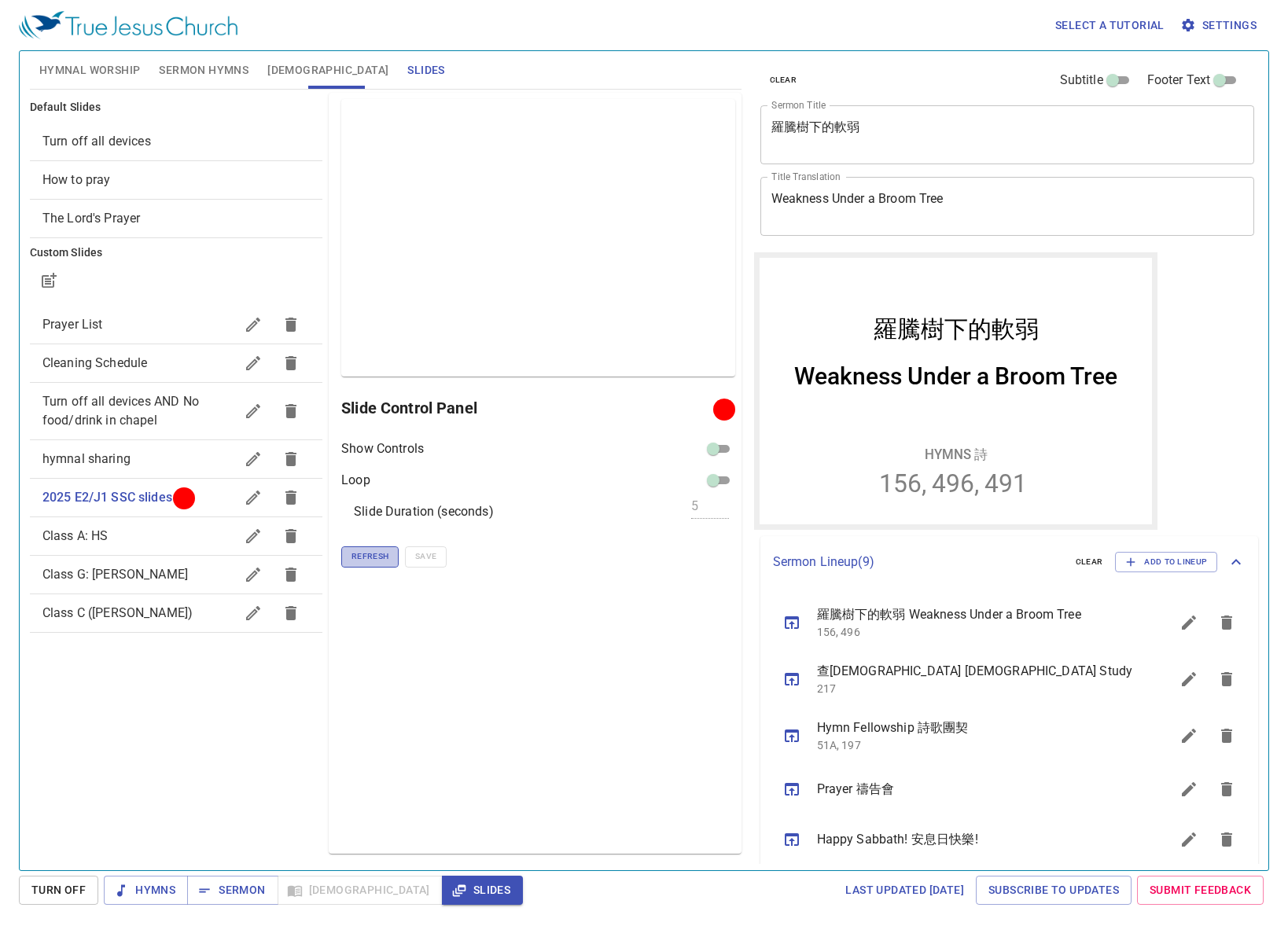
click at [367, 552] on span "Refresh" at bounding box center [369, 557] width 37 height 14
click at [367, 553] on span "Refresh" at bounding box center [369, 557] width 37 height 14
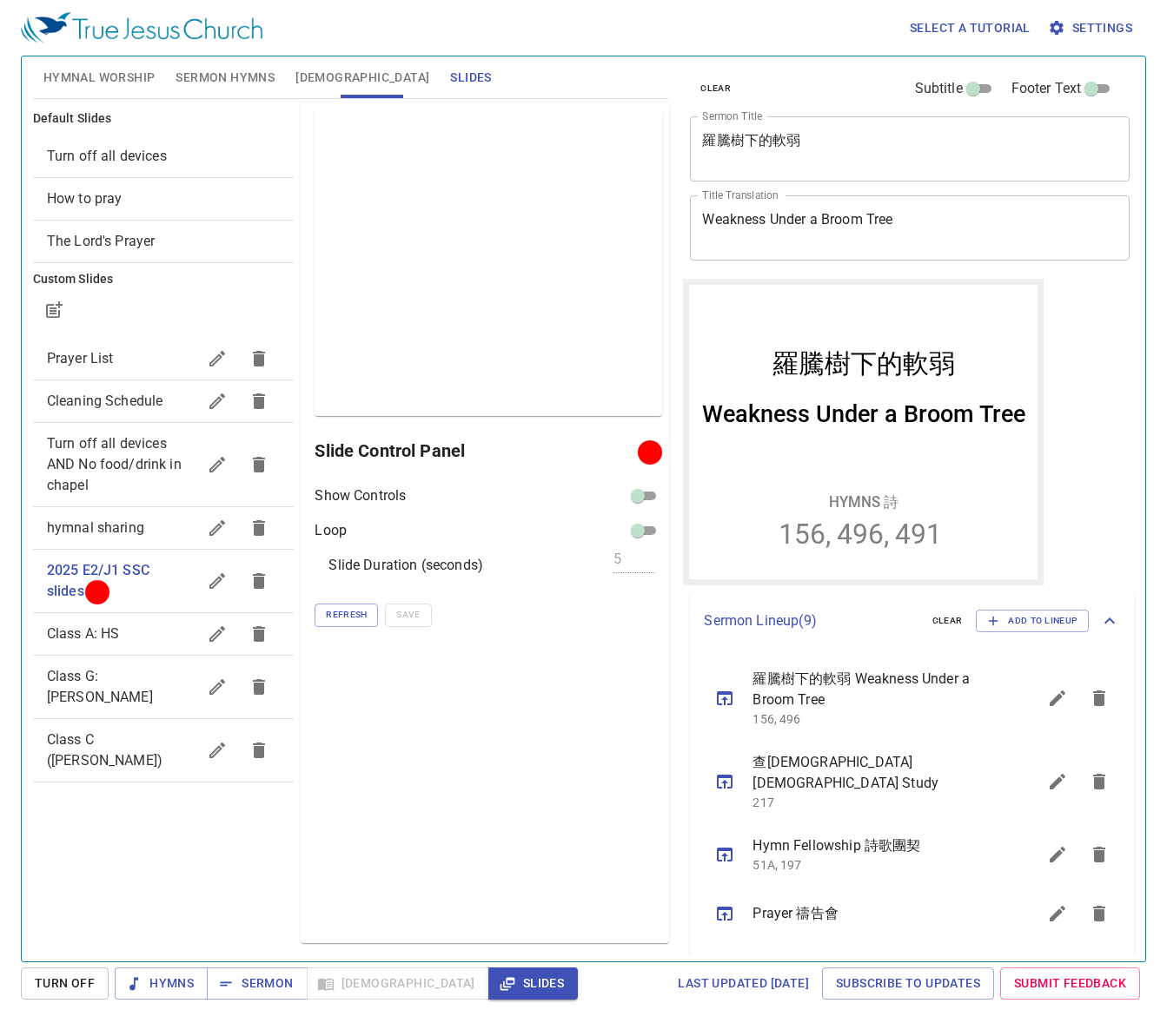
click at [194, 863] on div "Default Slides Turn off all devices How to pray The Lord's Prayer Custom Slides…" at bounding box center [164, 523] width 268 height 848
click at [348, 611] on span "Refresh" at bounding box center [346, 615] width 41 height 16
click at [356, 614] on span "Refresh" at bounding box center [346, 615] width 41 height 16
click at [265, 993] on span "Sermon" at bounding box center [257, 984] width 72 height 22
click at [378, 861] on div "Preview Only Slide Control Panel Project Show Controls Loop Slide Duration (sec…" at bounding box center [485, 523] width 368 height 841
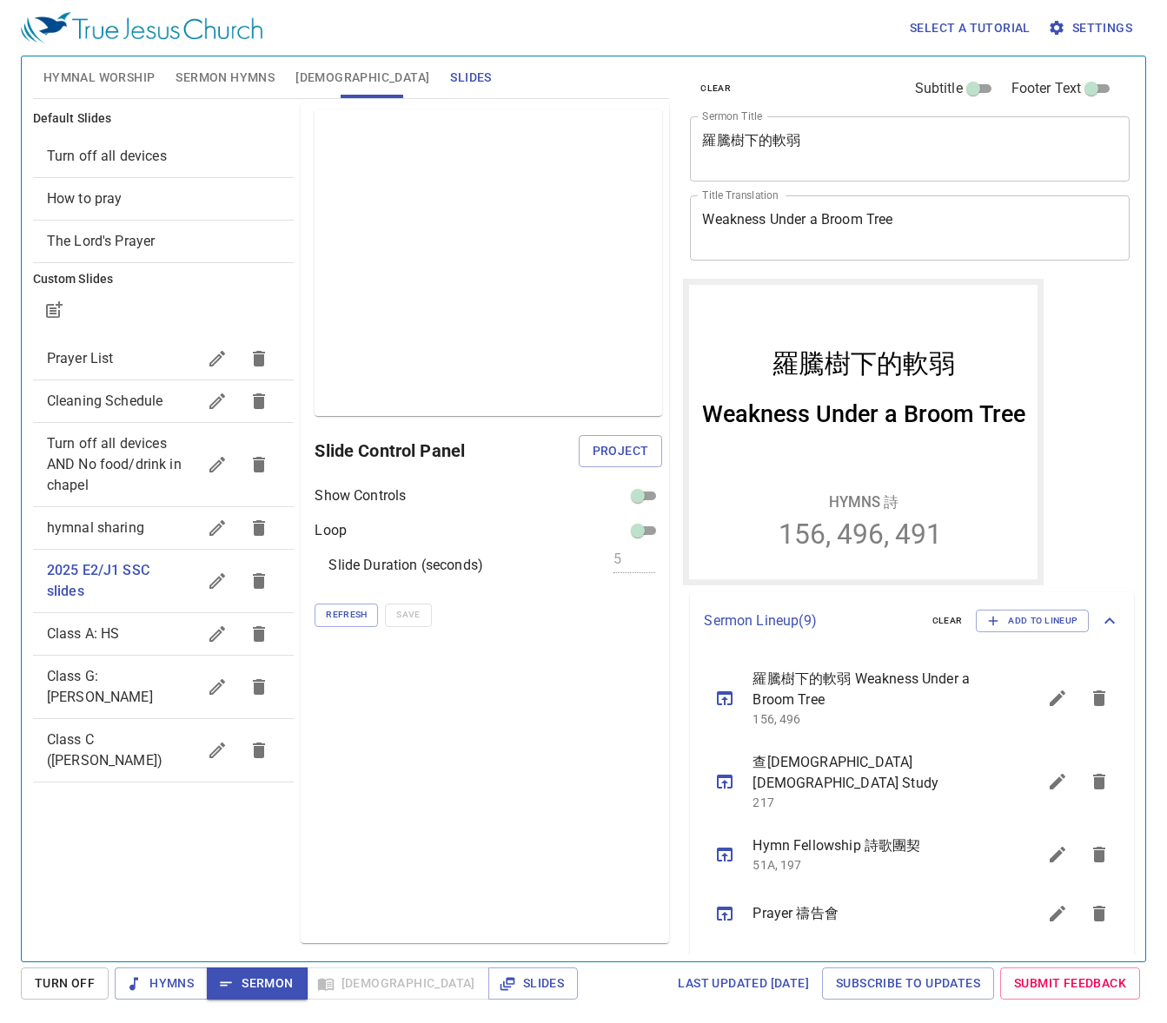
drag, startPoint x: 547, startPoint y: 846, endPoint x: 598, endPoint y: 790, distance: 75.7
click at [556, 844] on div "Preview Only Slide Control Panel Project Show Controls Loop Slide Duration (sec…" at bounding box center [485, 523] width 368 height 841
